Goal: Task Accomplishment & Management: Use online tool/utility

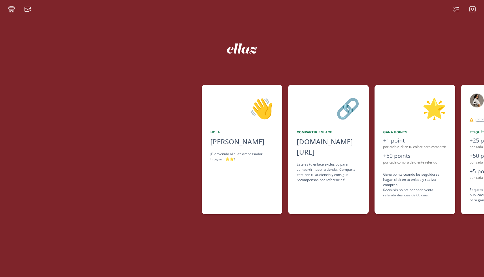
scroll to position [0, 346]
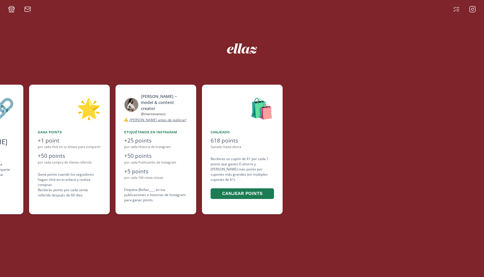
scroll to position [0, 346]
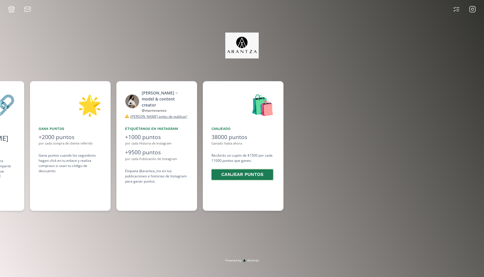
scroll to position [0, 432]
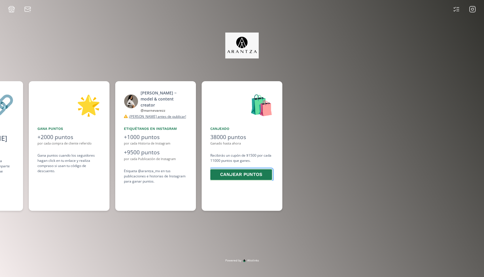
click at [259, 175] on button "Canjear puntos" at bounding box center [240, 174] width 63 height 12
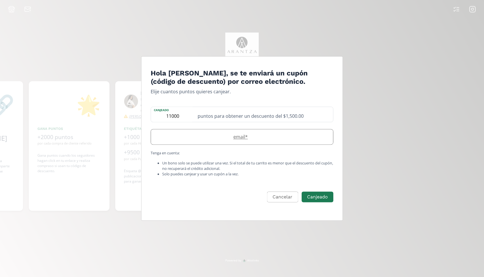
click at [281, 132] on div "email *" at bounding box center [242, 137] width 183 height 16
type input "mariananevarezgarcia@gmail.com"
click at [315, 195] on button "Canjeado" at bounding box center [317, 197] width 33 height 12
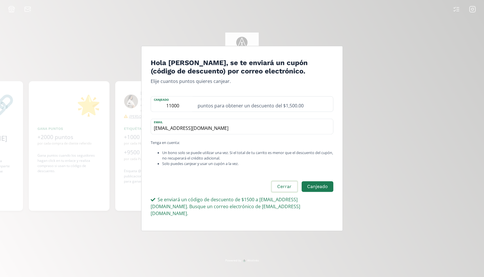
click at [295, 184] on button "Cerrar" at bounding box center [284, 187] width 27 height 12
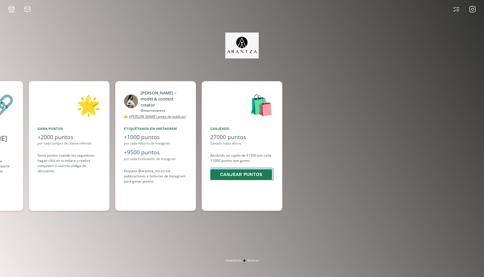
click at [240, 175] on button "Canjear puntos" at bounding box center [240, 174] width 63 height 12
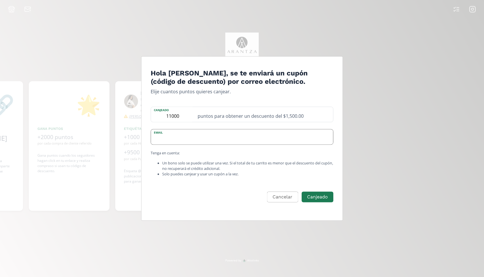
click at [270, 141] on input "Edit Program" at bounding box center [242, 136] width 182 height 15
type input "mariananevarezgarcia@gmail.com"
click at [312, 198] on button "Canjeado" at bounding box center [317, 197] width 33 height 12
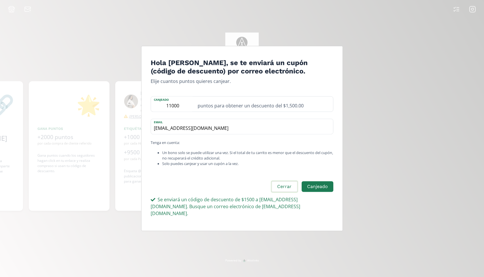
click at [290, 185] on button "Cerrar" at bounding box center [284, 187] width 27 height 12
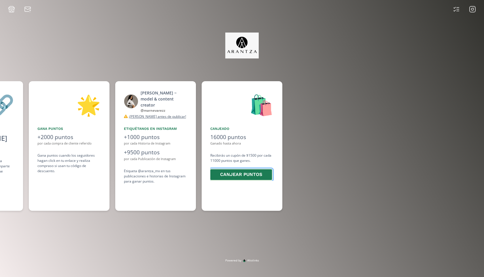
click at [245, 178] on button "Canjear puntos" at bounding box center [240, 174] width 63 height 12
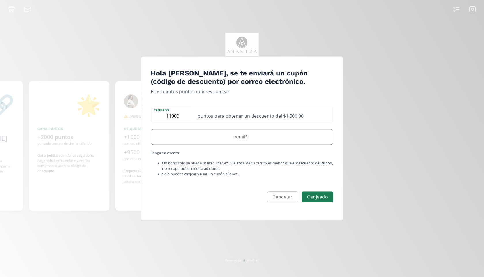
click at [258, 135] on label "email *" at bounding box center [239, 136] width 176 height 7
click at [229, 140] on input "Edit Program" at bounding box center [242, 136] width 182 height 15
type input "mariananevarezgarcia@gmail.com"
click at [318, 196] on button "Canjeado" at bounding box center [317, 197] width 33 height 12
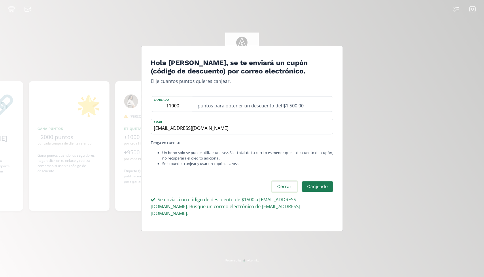
click at [283, 185] on button "Cerrar" at bounding box center [284, 187] width 27 height 12
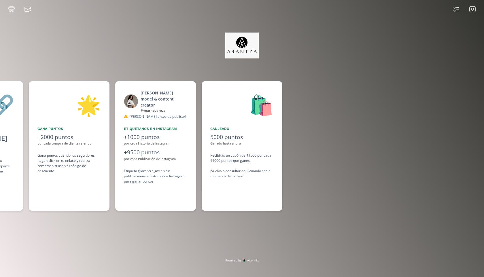
click at [473, 9] on icon at bounding box center [472, 9] width 2 height 2
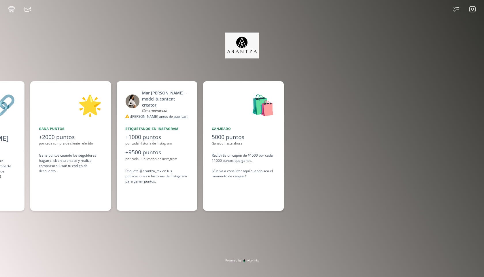
scroll to position [0, 432]
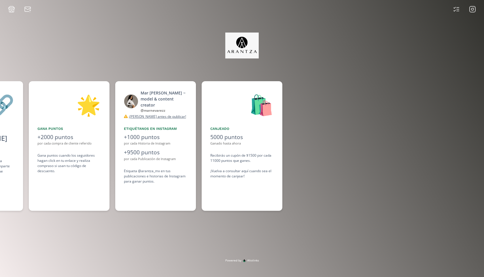
click at [254, 46] on img at bounding box center [242, 46] width 34 height 26
